Goal: Transaction & Acquisition: Purchase product/service

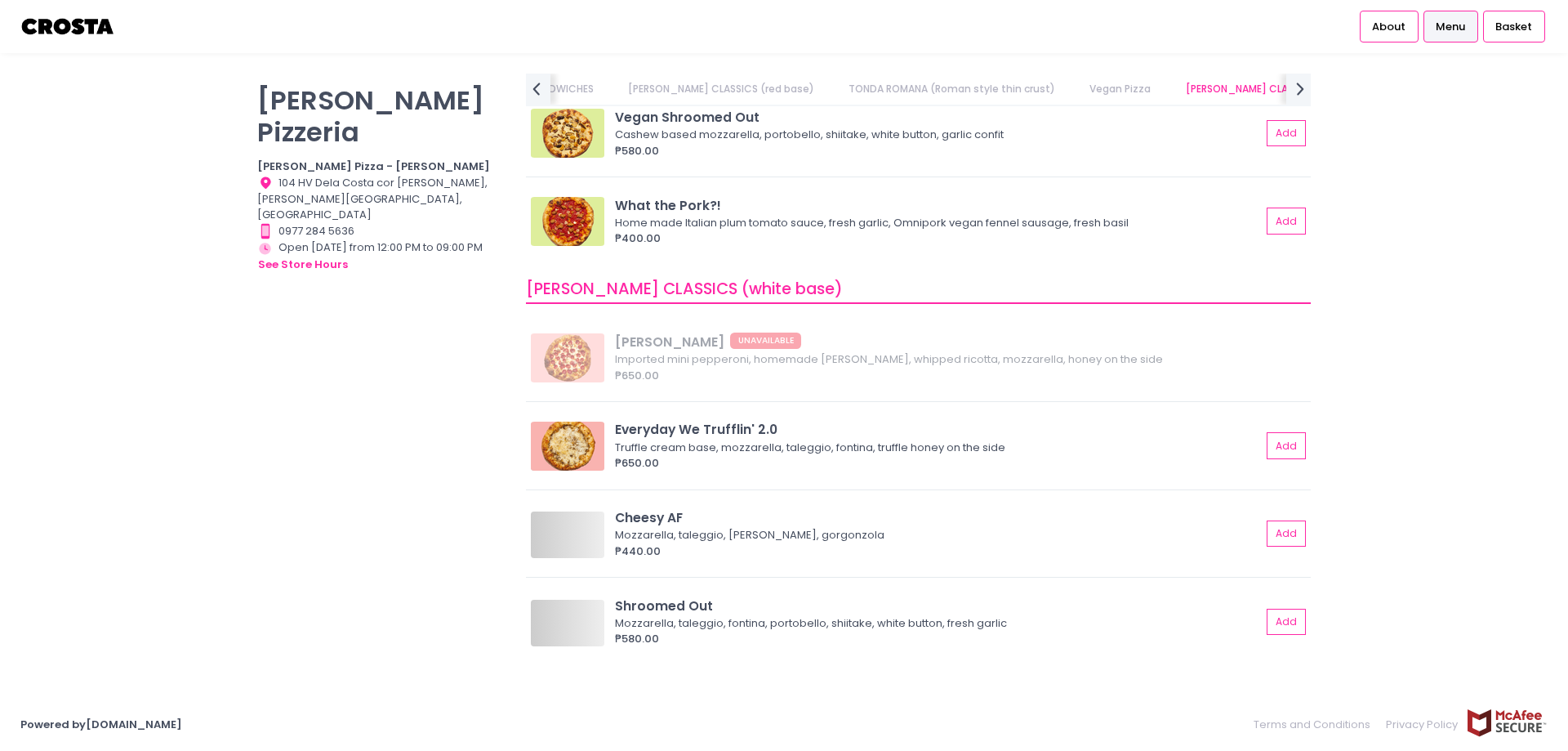
scroll to position [0, 372]
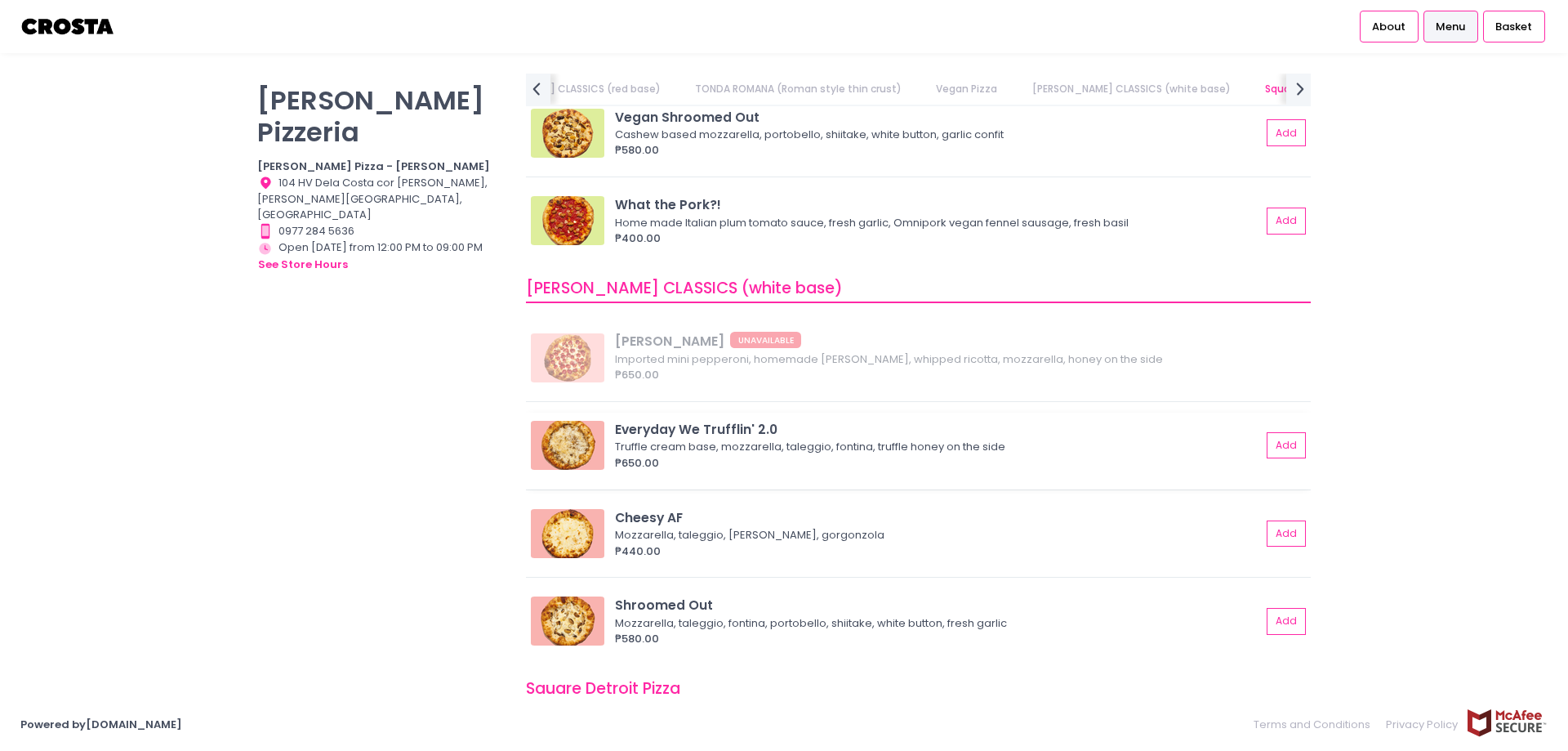
click at [752, 442] on div "Truffle cream base, mozzarella, taleggio, fontina, truffle honey on the side" at bounding box center [935, 446] width 641 height 16
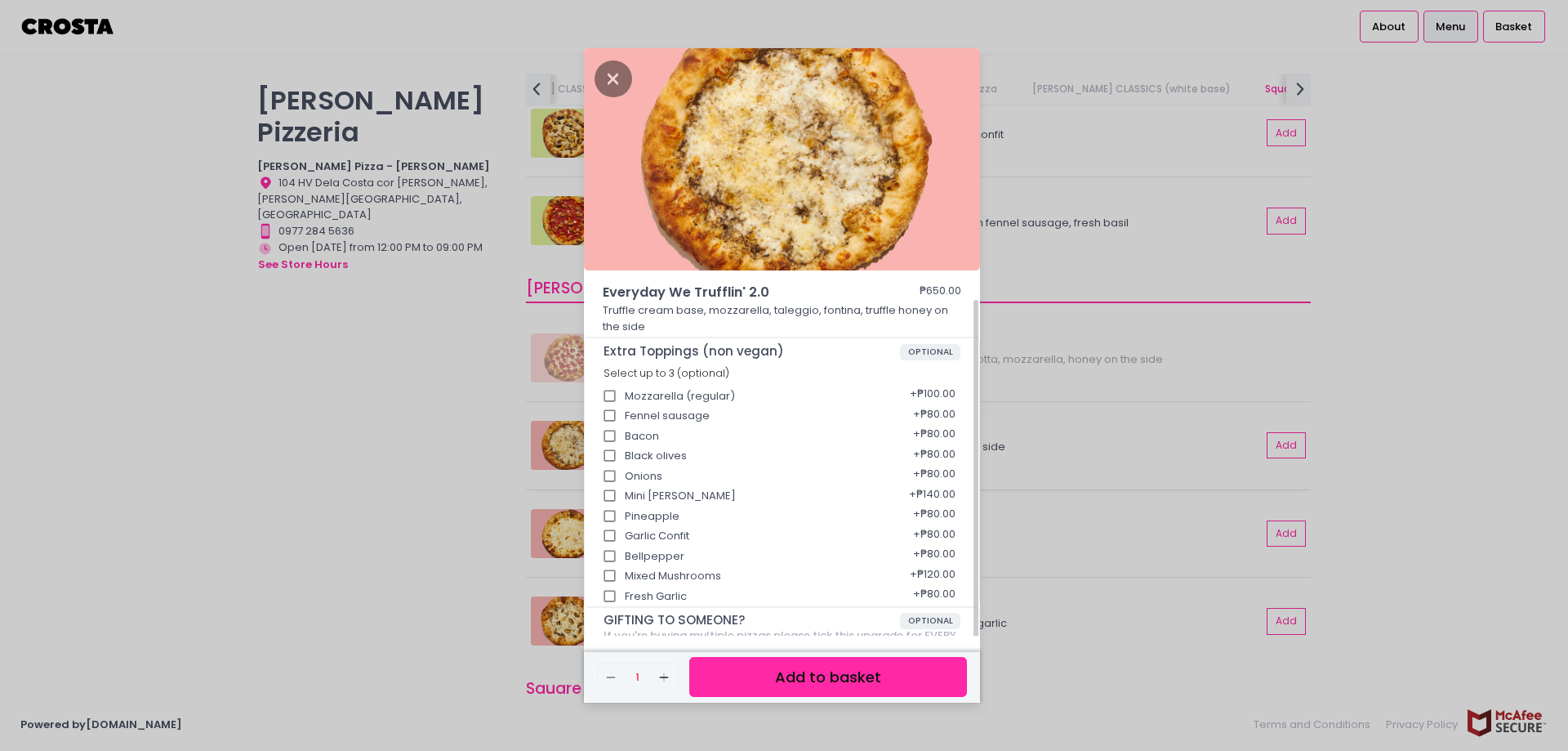
scroll to position [139, 0]
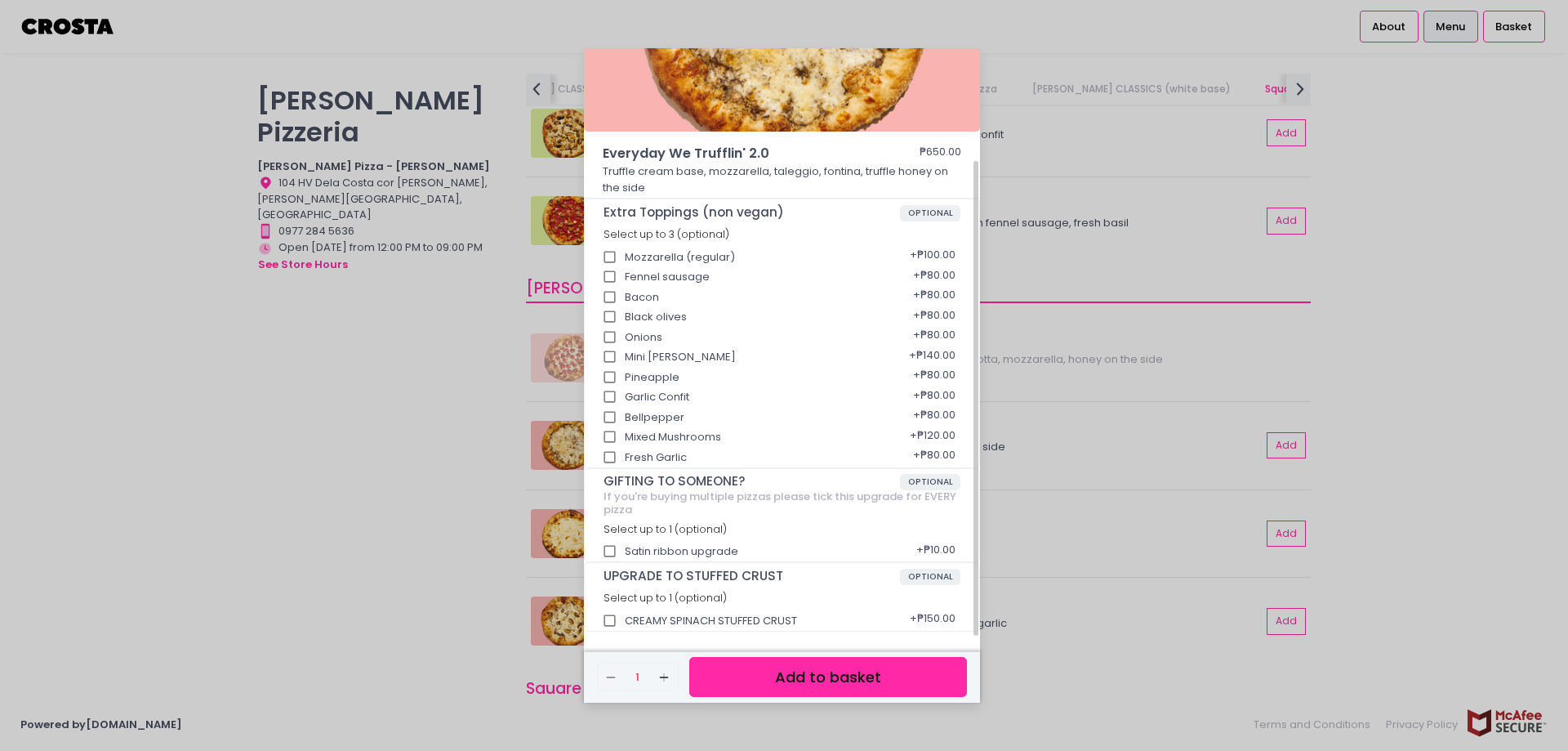
click at [610, 624] on input "CREAMY SPINACH STUFFED CRUST" at bounding box center [610, 620] width 31 height 31
checkbox input "true"
click at [831, 682] on button "Add to basket" at bounding box center [828, 677] width 277 height 40
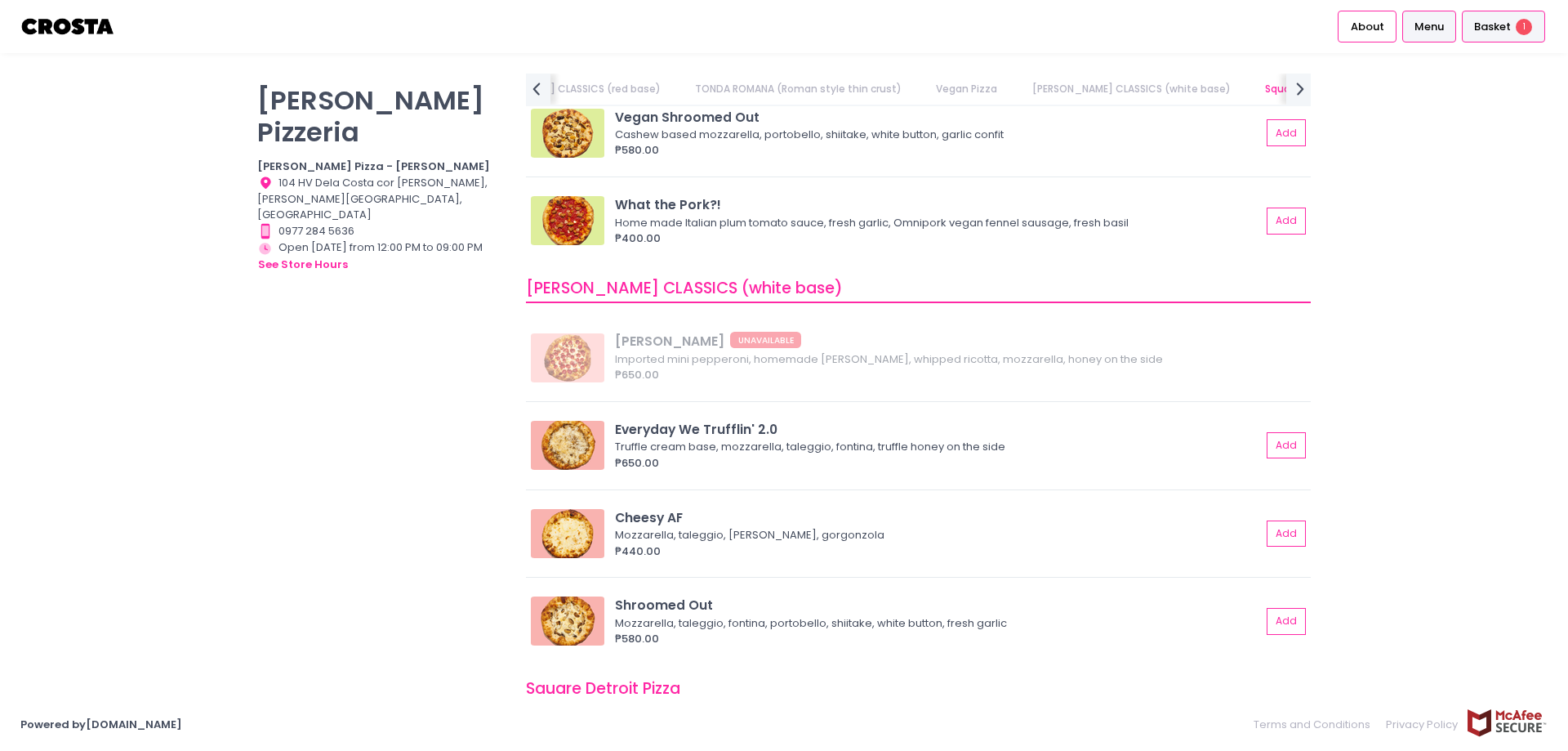
click at [1494, 45] on li "Basket 1" at bounding box center [1502, 26] width 89 height 53
click at [1506, 28] on span "Basket" at bounding box center [1492, 26] width 37 height 16
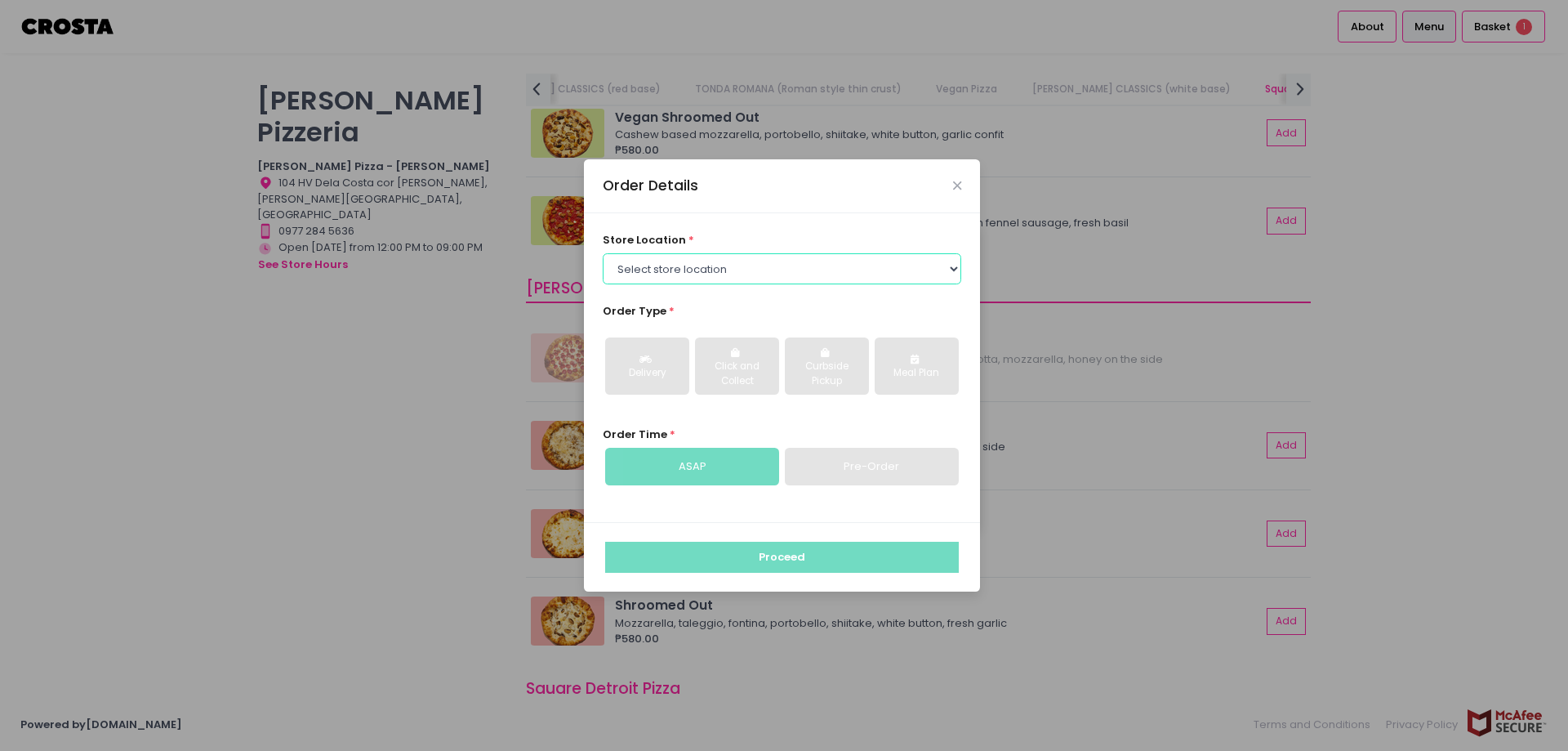
click at [905, 258] on select "Select store location [PERSON_NAME] Pizza - [PERSON_NAME] Pizza - [GEOGRAPHIC_D…" at bounding box center [783, 268] width 359 height 31
select select "5fabb2e53664a8677beaeb89"
click at [603, 253] on select "Select store location [PERSON_NAME] Pizza - [PERSON_NAME] Pizza - [GEOGRAPHIC_D…" at bounding box center [783, 268] width 359 height 31
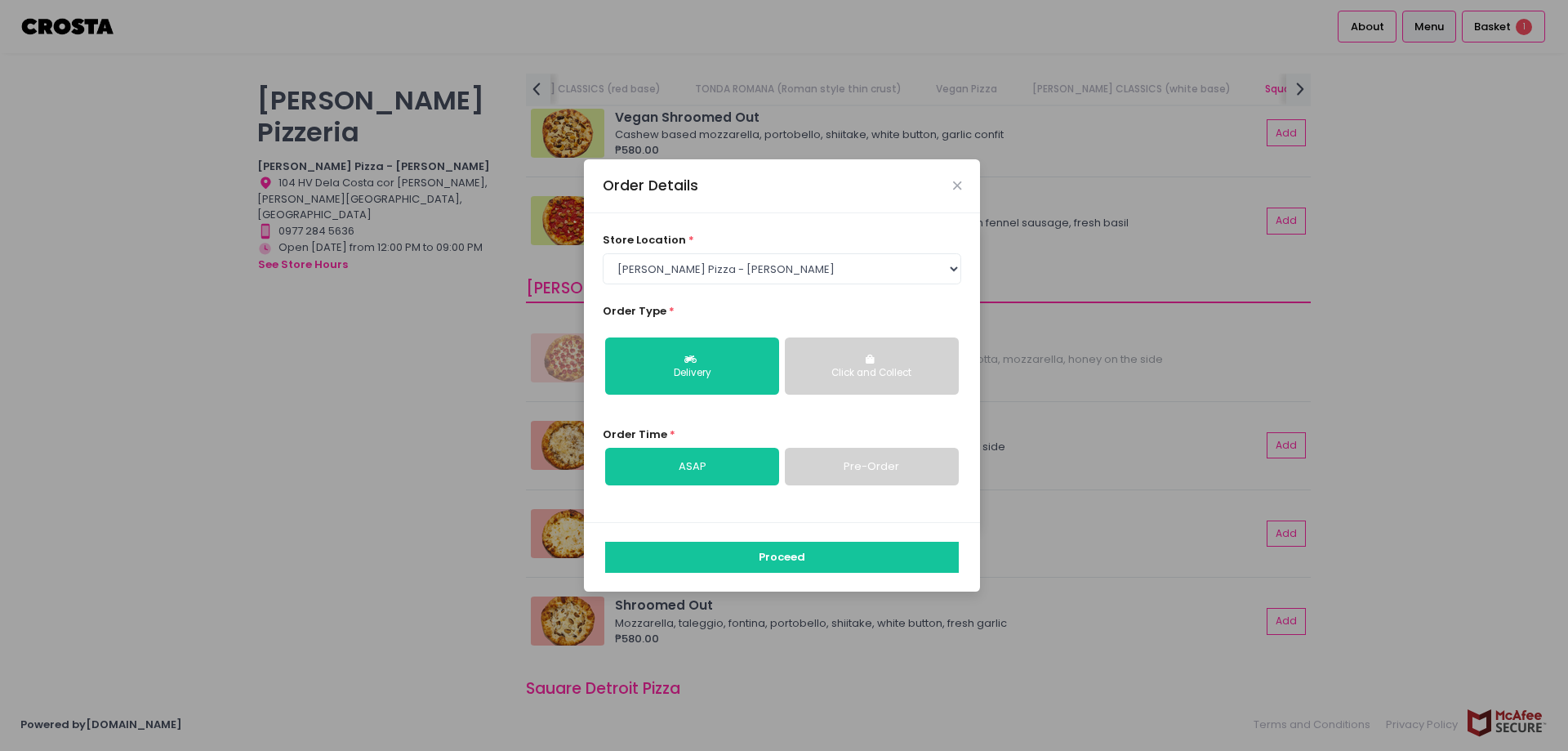
click at [893, 363] on button "Click and Collect" at bounding box center [871, 365] width 174 height 57
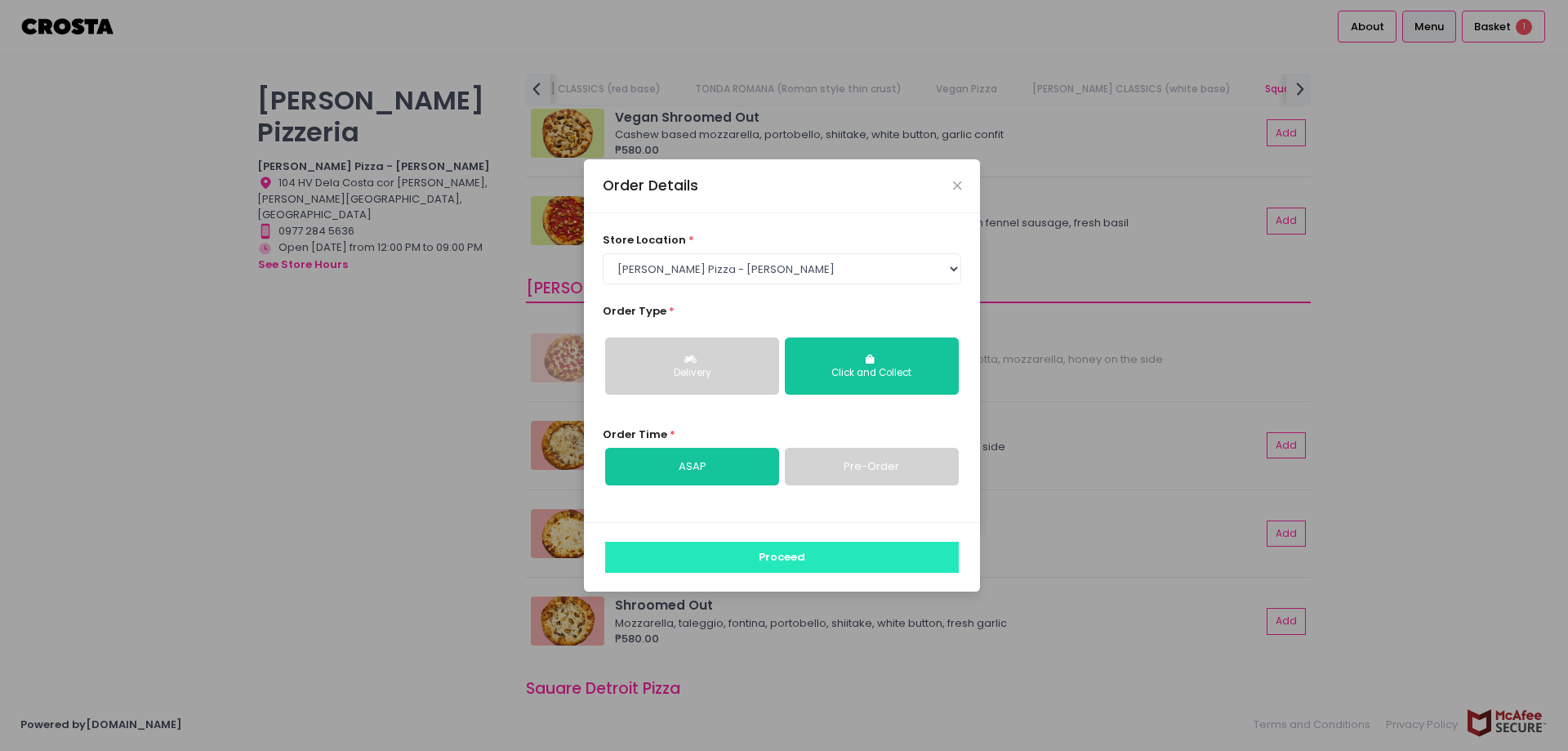
click at [838, 558] on button "Proceed" at bounding box center [782, 556] width 354 height 31
